Goal: Transaction & Acquisition: Purchase product/service

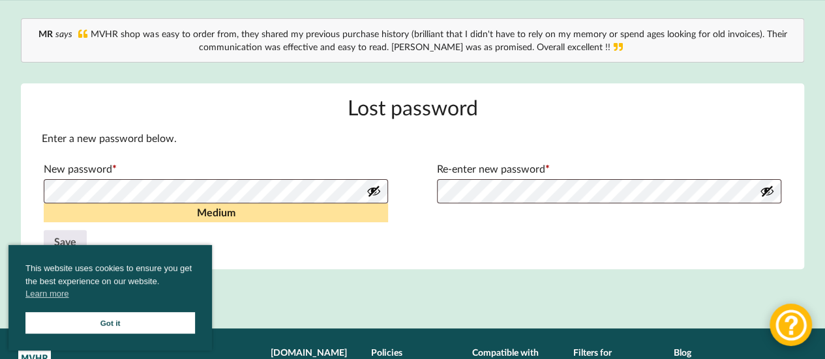
click at [191, 312] on link "Got it" at bounding box center [109, 323] width 169 height 22
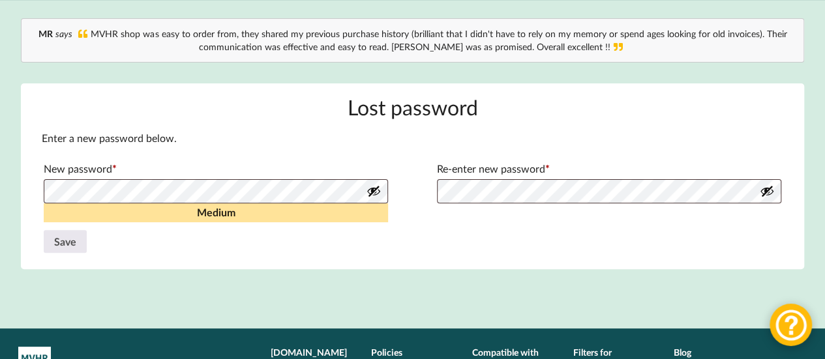
click at [789, 176] on main "Lost password Enter a new password below. New password * Required Medium Re-ent…" at bounding box center [413, 176] width 784 height 186
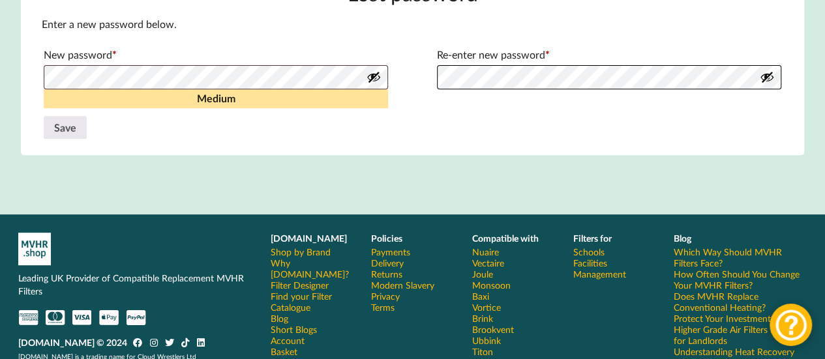
scroll to position [259, 0]
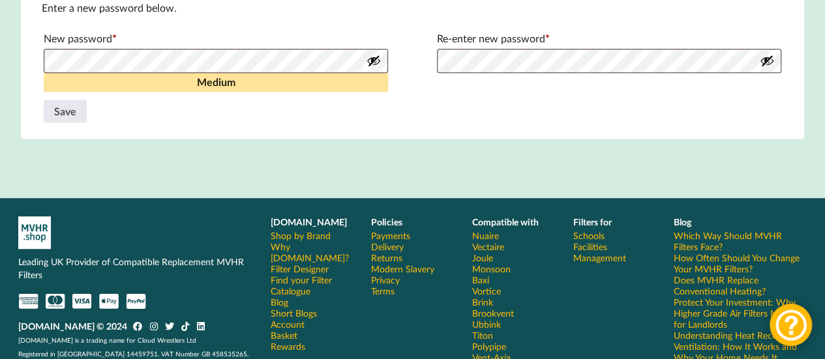
click at [767, 68] on button "Show password" at bounding box center [766, 60] width 14 height 14
click at [374, 68] on button "Show password" at bounding box center [373, 60] width 14 height 14
click at [71, 123] on button "Save" at bounding box center [65, 111] width 43 height 23
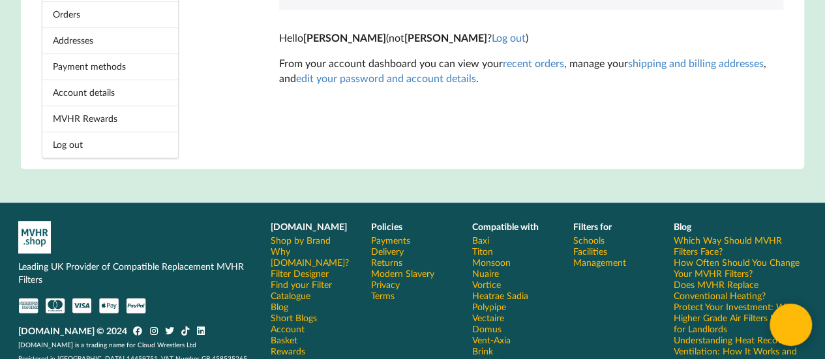
scroll to position [197, 0]
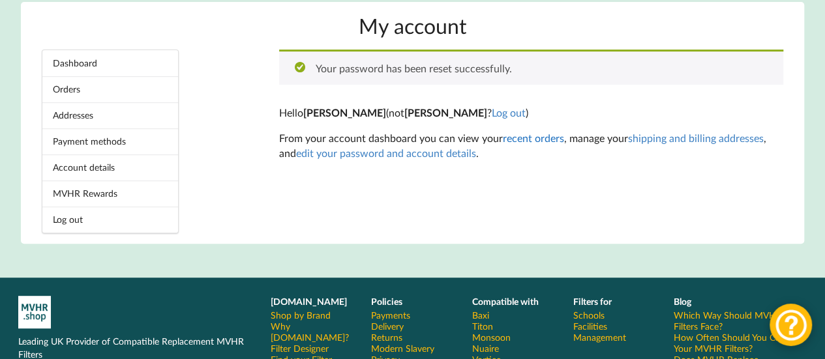
click at [523, 144] on link "recent orders" at bounding box center [533, 138] width 61 height 12
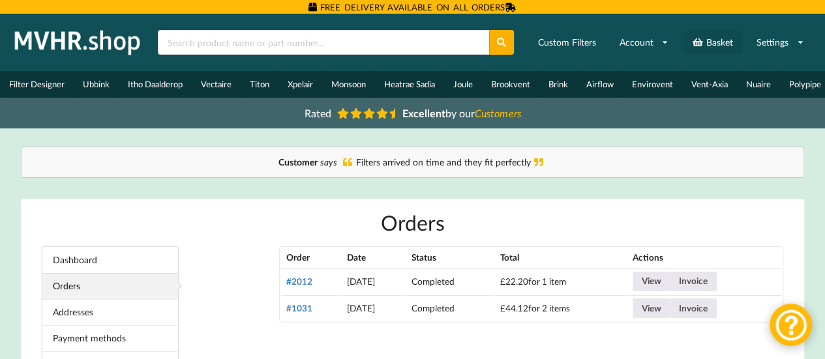
click at [704, 48] on link "Basket" at bounding box center [712, 42] width 58 height 23
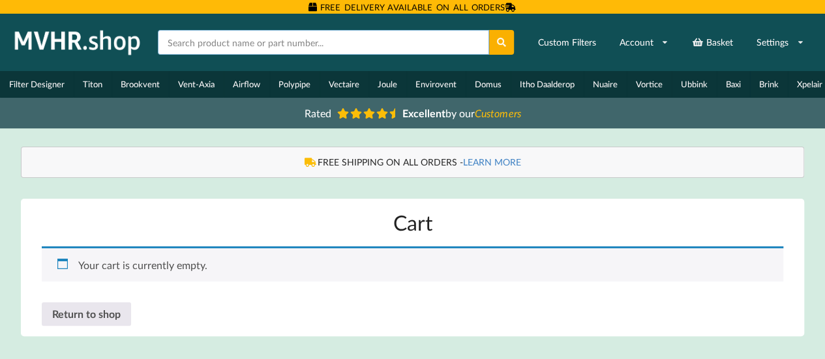
click at [205, 52] on input "text" at bounding box center [323, 42] width 331 height 25
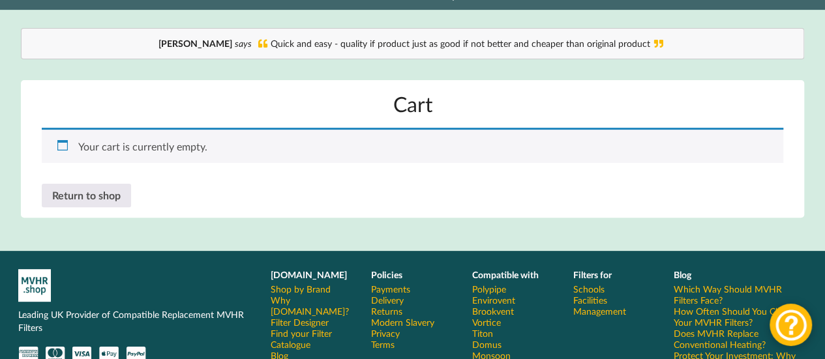
scroll to position [130, 0]
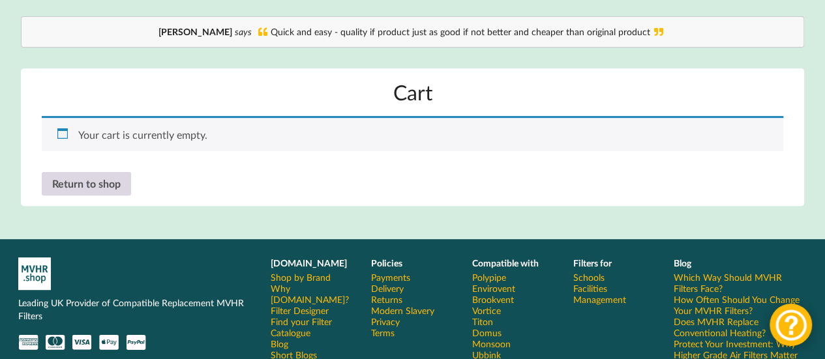
click at [63, 196] on link "Return to shop" at bounding box center [86, 183] width 89 height 23
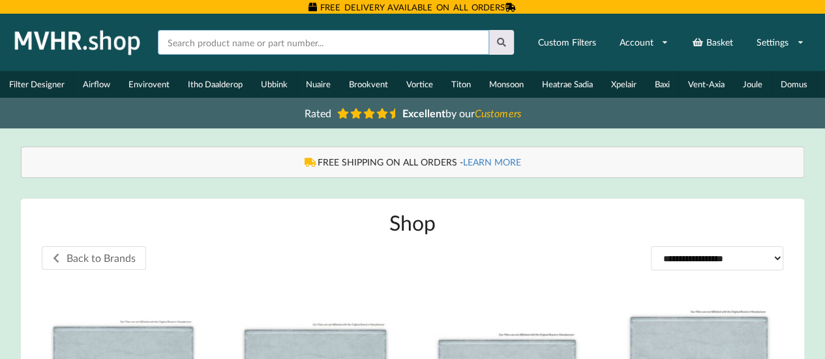
click at [209, 51] on input "text" at bounding box center [323, 42] width 331 height 25
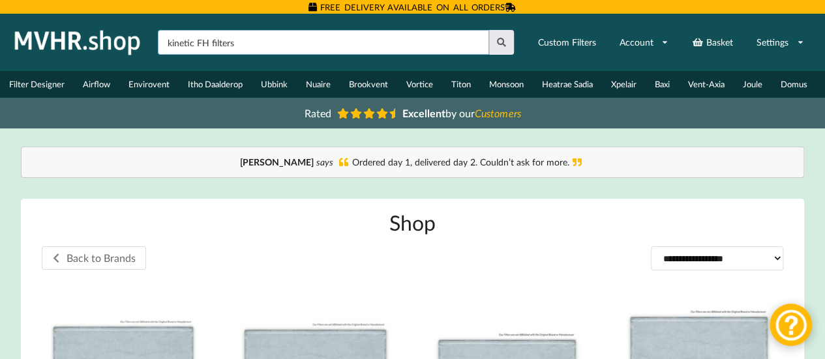
type input "kinetic FH filters"
click at [489, 30] on button at bounding box center [501, 42] width 25 height 25
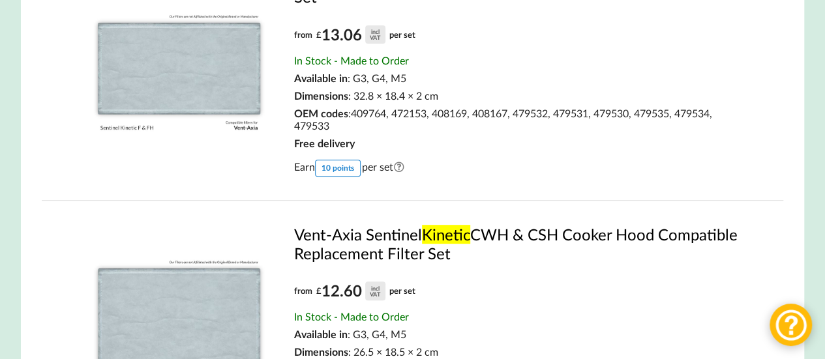
scroll to position [196, 0]
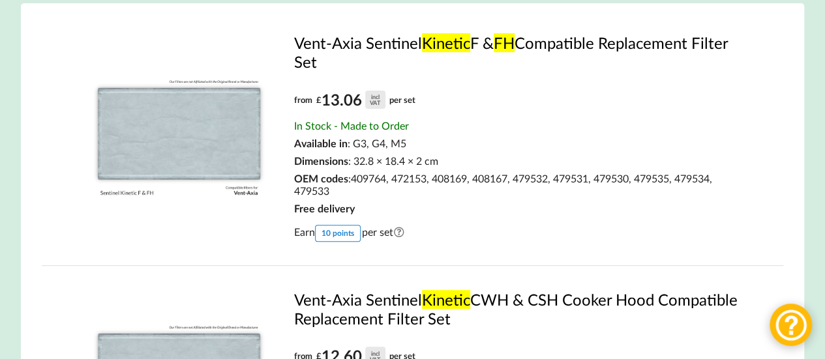
click at [235, 185] on img at bounding box center [179, 130] width 194 height 194
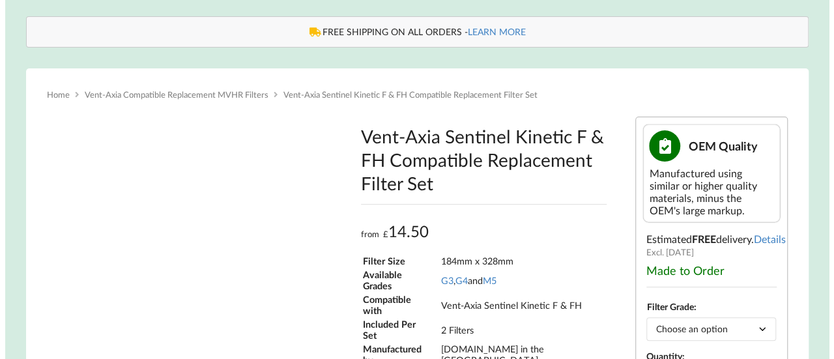
scroll to position [196, 0]
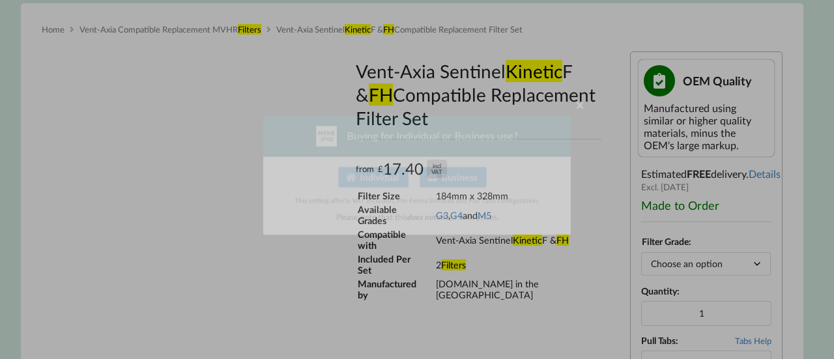
type input "**********"
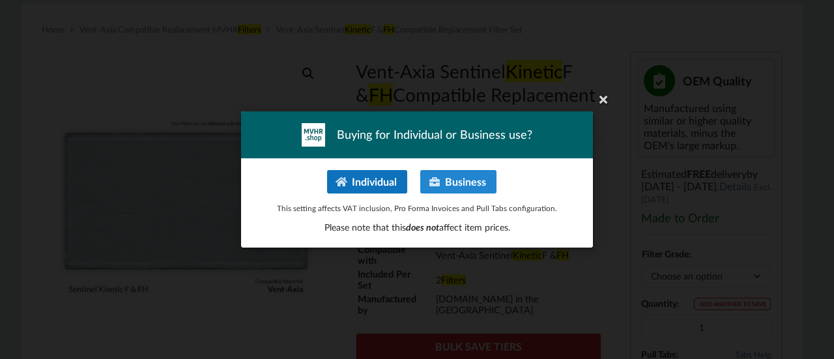
click at [377, 194] on button "Individual" at bounding box center [367, 181] width 80 height 23
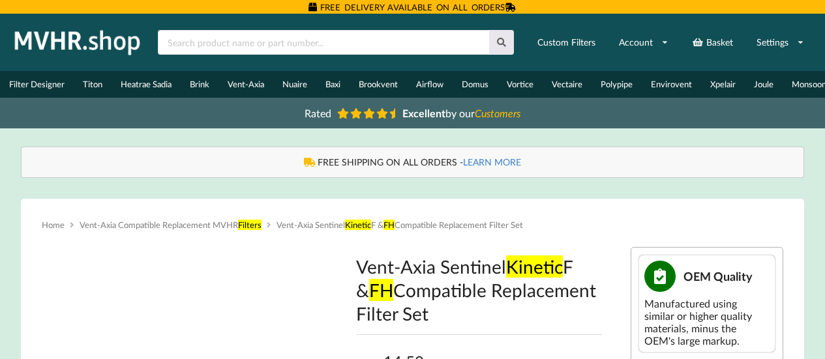
type input "**********"
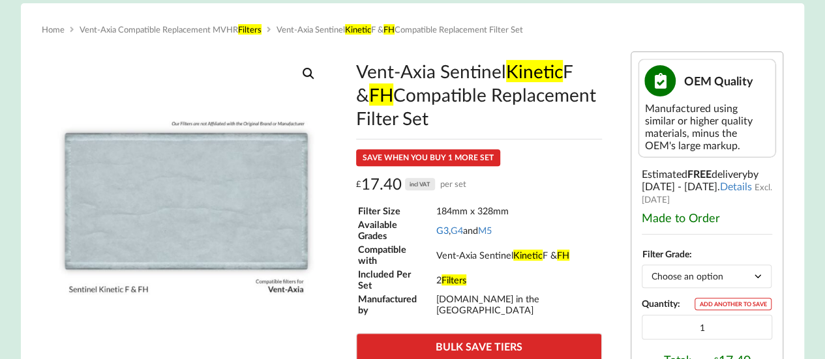
click at [446, 236] on link "G3" at bounding box center [442, 230] width 12 height 11
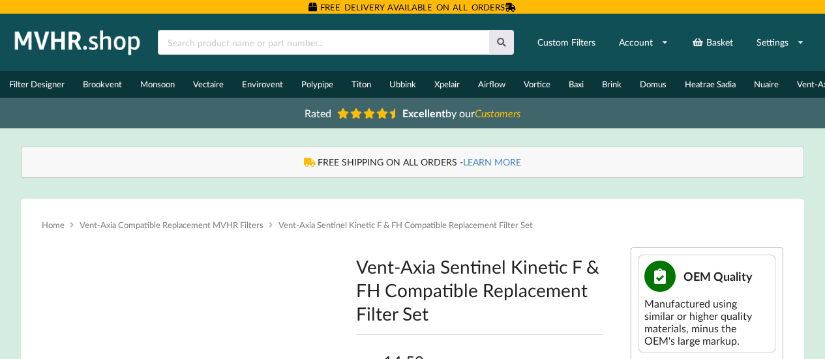
type input "**********"
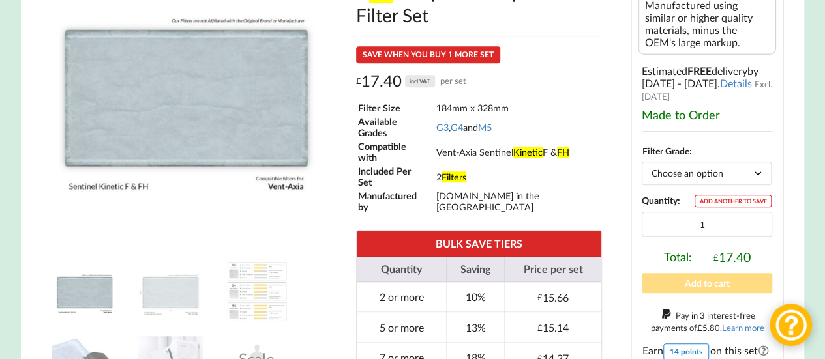
scroll to position [326, 0]
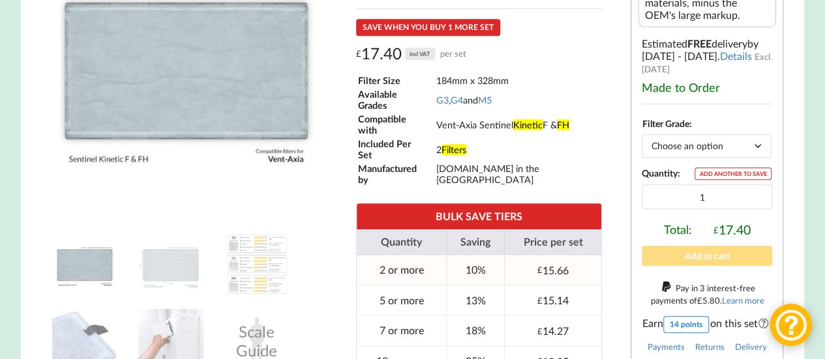
click at [383, 285] on td "2 or more" at bounding box center [401, 270] width 89 height 30
type input "2"
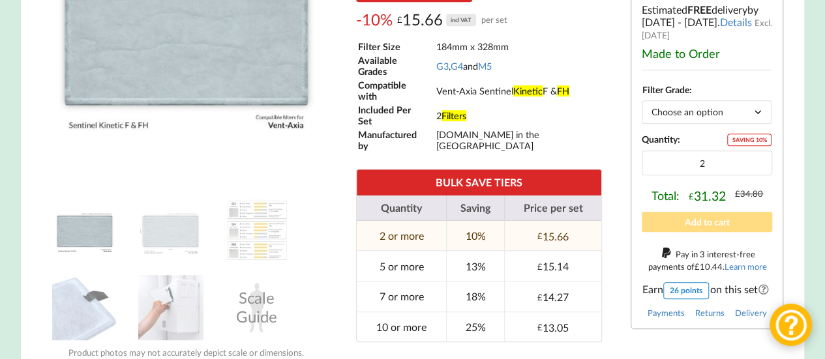
scroll to position [391, 0]
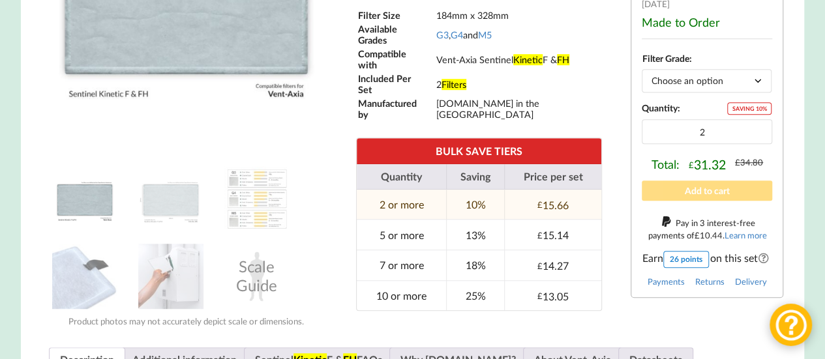
click at [622, 264] on div "Vent-Axia Sentinel Kinetic F & FH Compatible Replacement Filter Set OEM Quality…" at bounding box center [706, 89] width 171 height 484
click at [688, 201] on button "Add to cart" at bounding box center [706, 191] width 130 height 20
click at [757, 92] on select "Choose an option G3 G4 M5" at bounding box center [706, 80] width 130 height 23
click at [641, 92] on select "Choose an option G3 G4 M5" at bounding box center [706, 80] width 130 height 23
select select "G3"
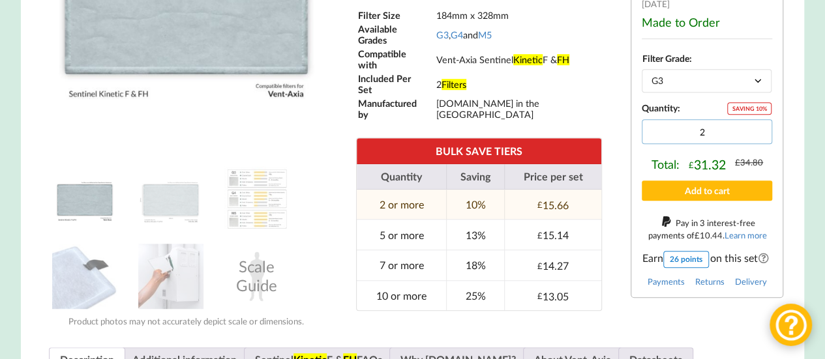
click at [714, 144] on input "2" at bounding box center [706, 131] width 130 height 25
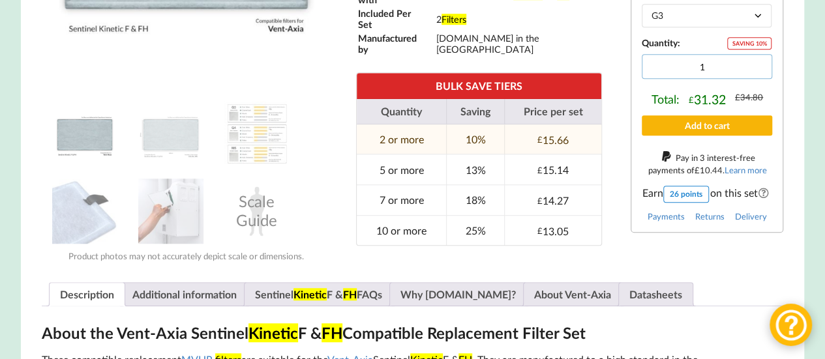
type input "1"
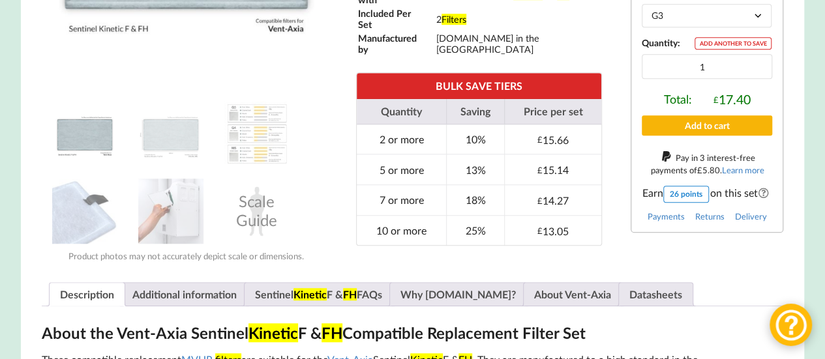
click at [716, 136] on button "Add to cart" at bounding box center [706, 125] width 130 height 20
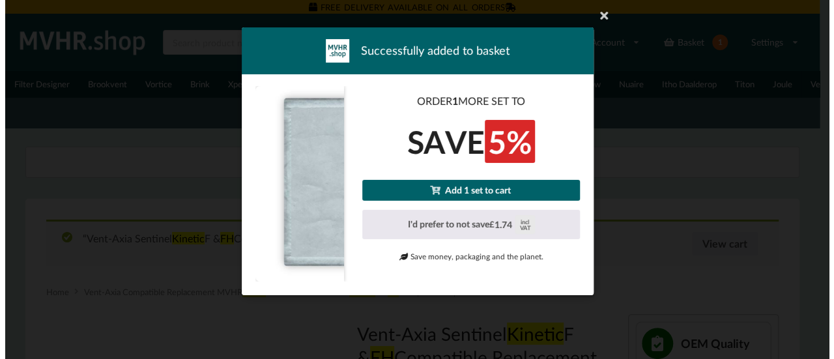
scroll to position [196, 0]
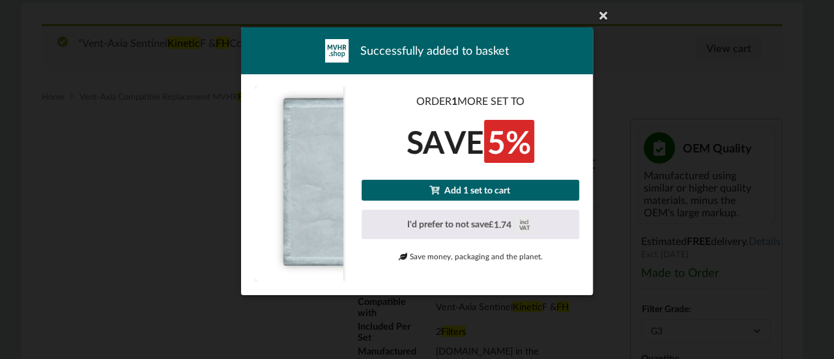
type input "**********"
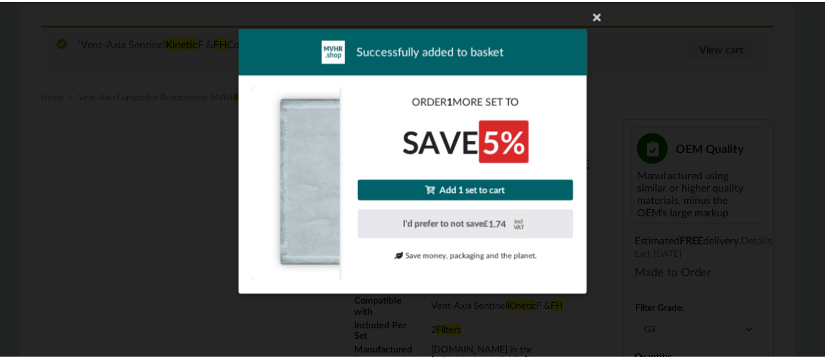
scroll to position [0, 0]
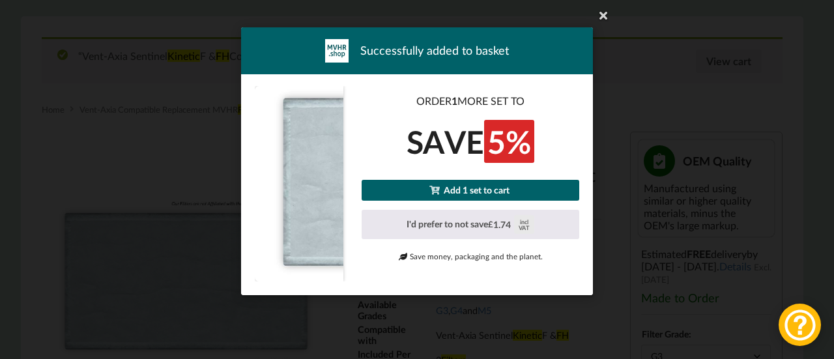
click at [510, 200] on link "Add 1 set to cart" at bounding box center [471, 190] width 218 height 20
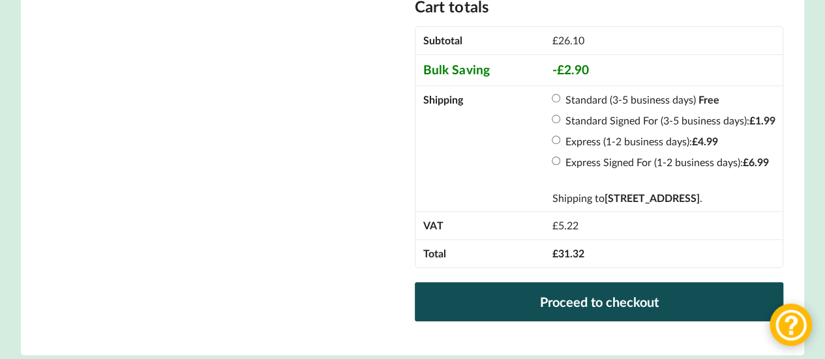
scroll to position [587, 0]
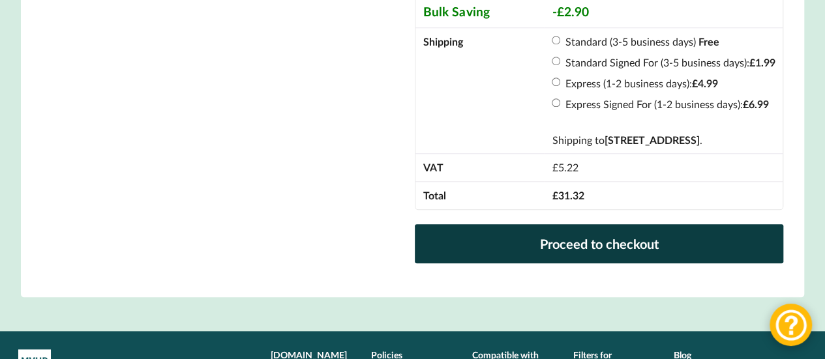
click at [491, 263] on link "Proceed to checkout" at bounding box center [599, 243] width 368 height 39
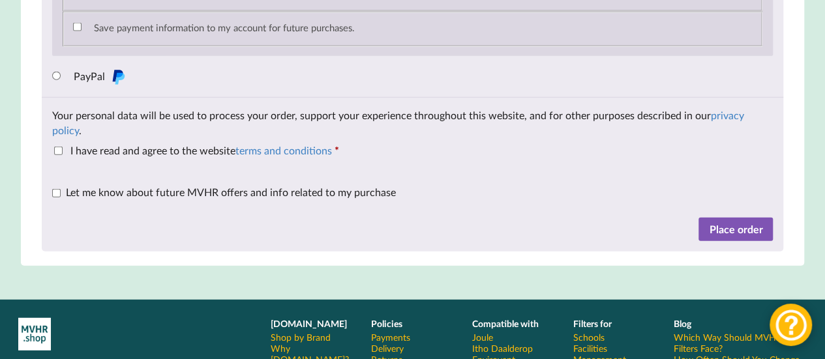
scroll to position [1512, 0]
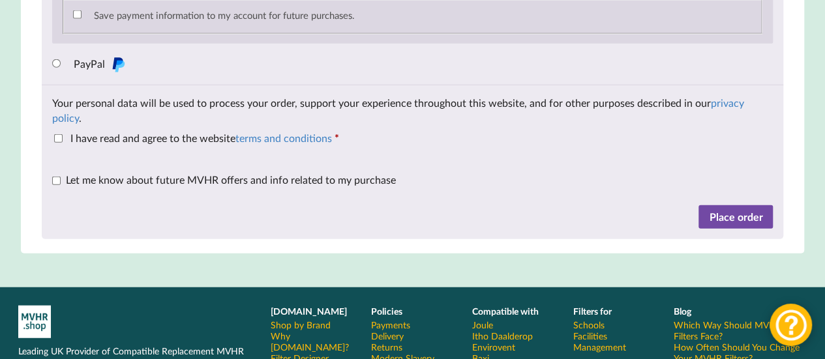
click at [743, 229] on button "Place order" at bounding box center [735, 216] width 74 height 23
